Goal: Navigation & Orientation: Find specific page/section

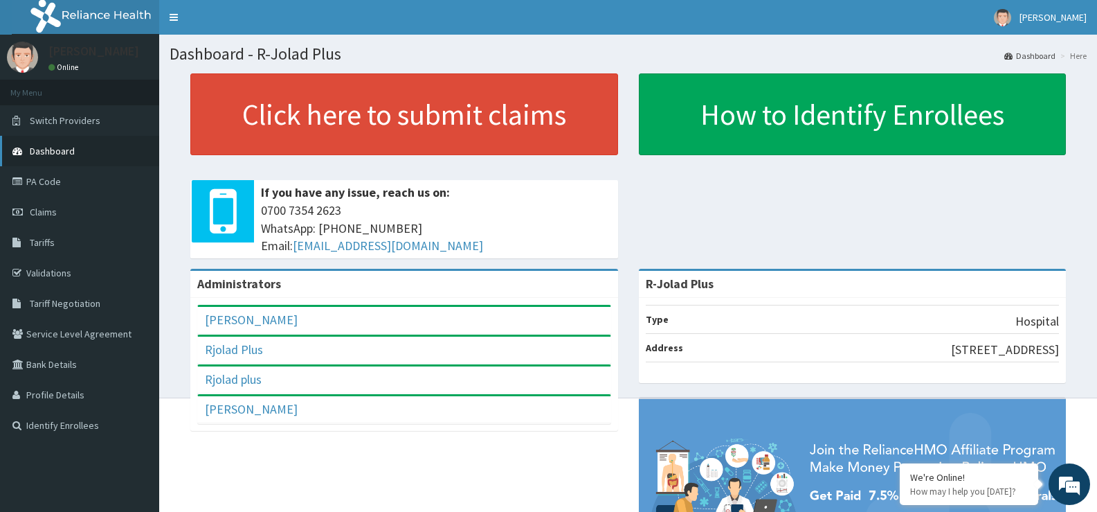
click at [71, 150] on span "Dashboard" at bounding box center [52, 151] width 45 height 12
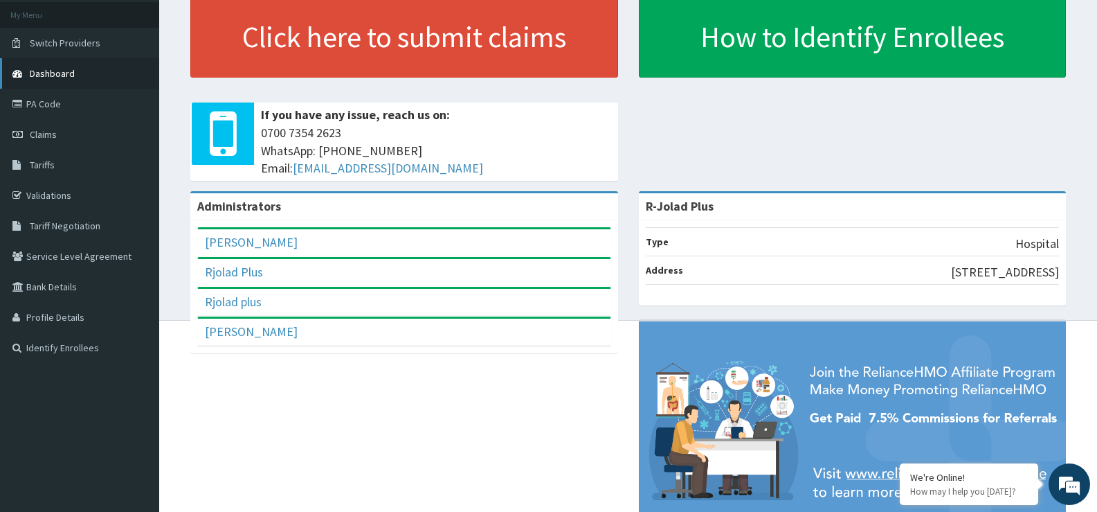
scroll to position [10, 0]
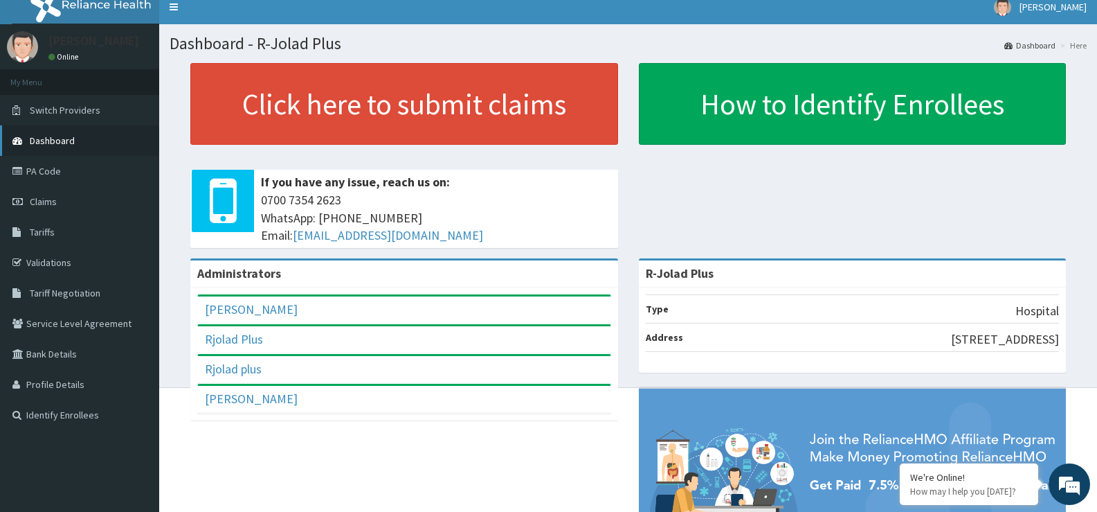
click at [60, 136] on span "Dashboard" at bounding box center [52, 140] width 45 height 12
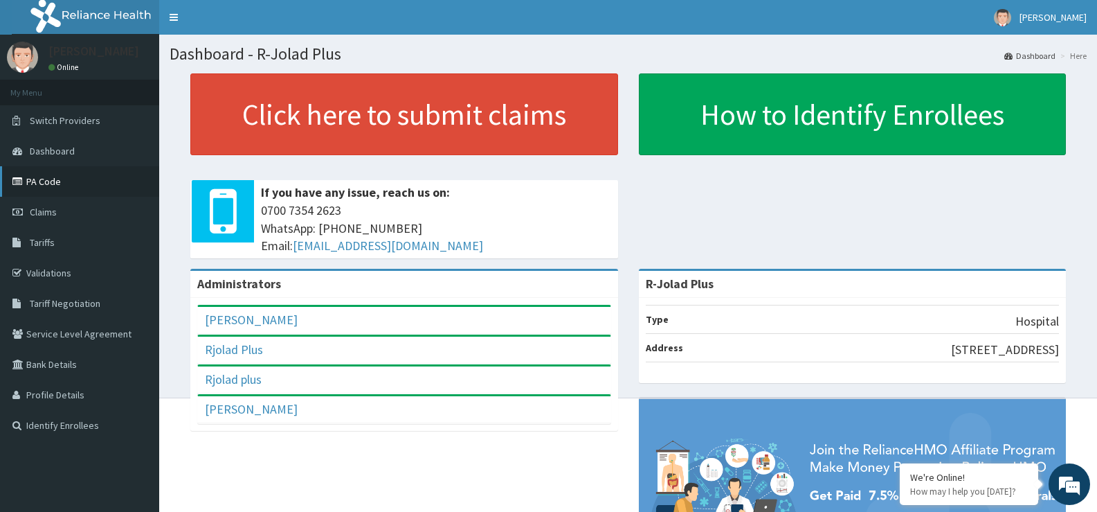
click at [57, 183] on link "PA Code" at bounding box center [79, 181] width 159 height 30
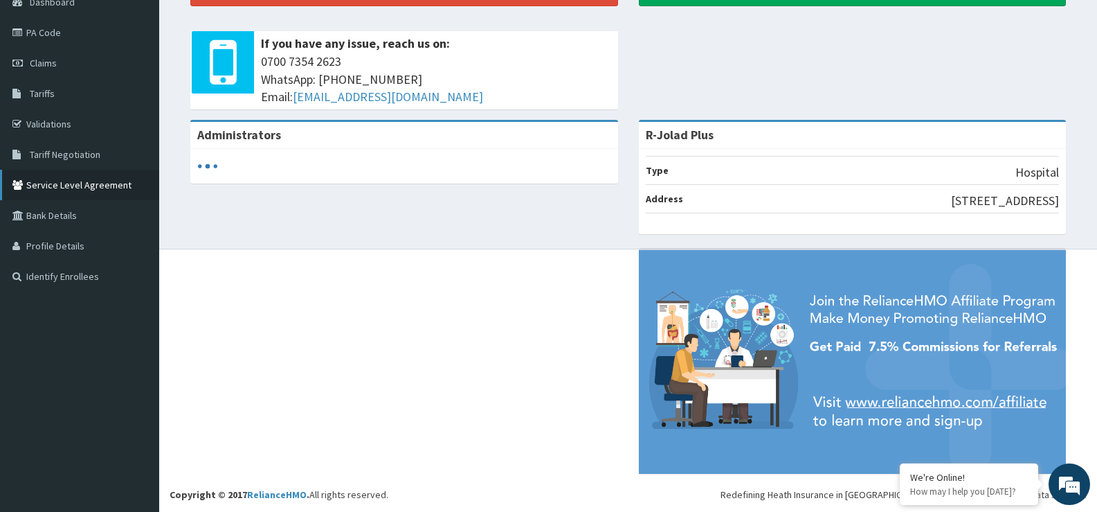
scroll to position [10, 0]
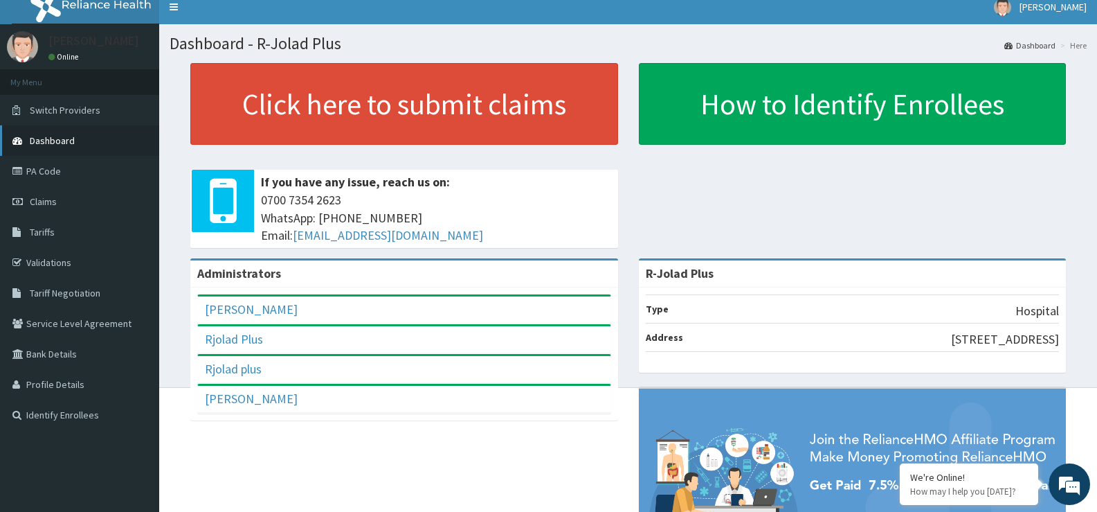
click at [60, 136] on span "Dashboard" at bounding box center [52, 140] width 45 height 12
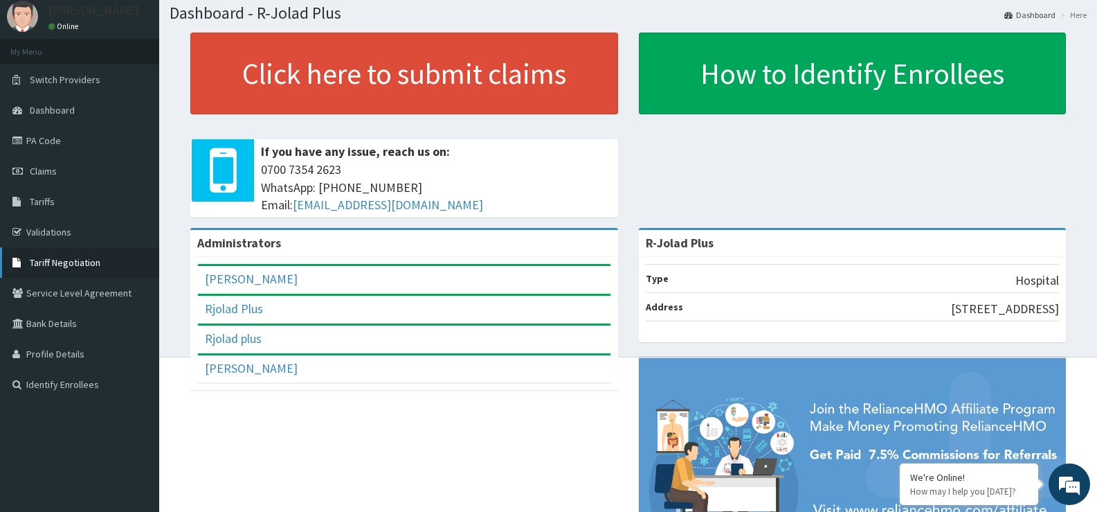
scroll to position [42, 0]
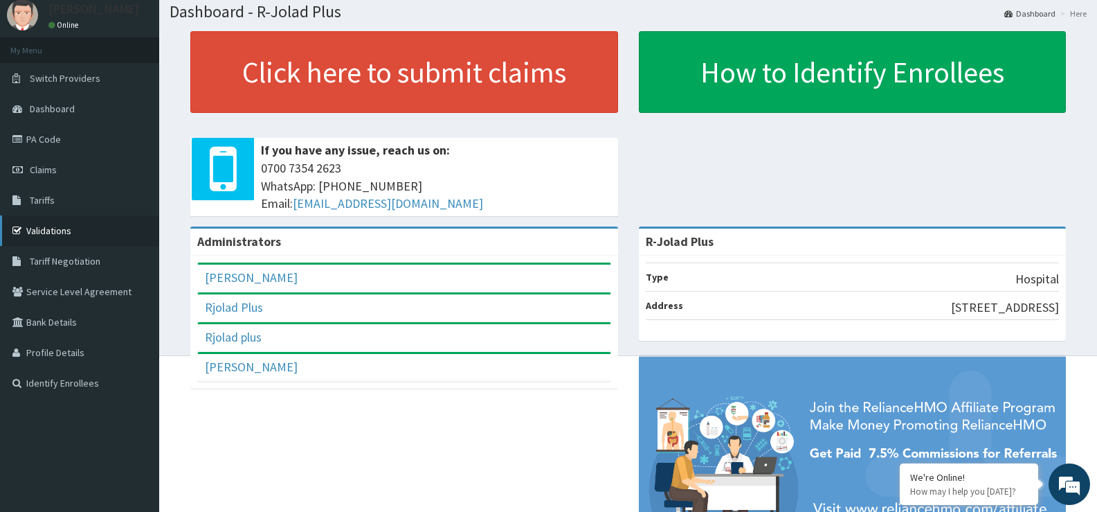
click at [72, 231] on link "Validations" at bounding box center [79, 230] width 159 height 30
